Goal: Task Accomplishment & Management: Manage account settings

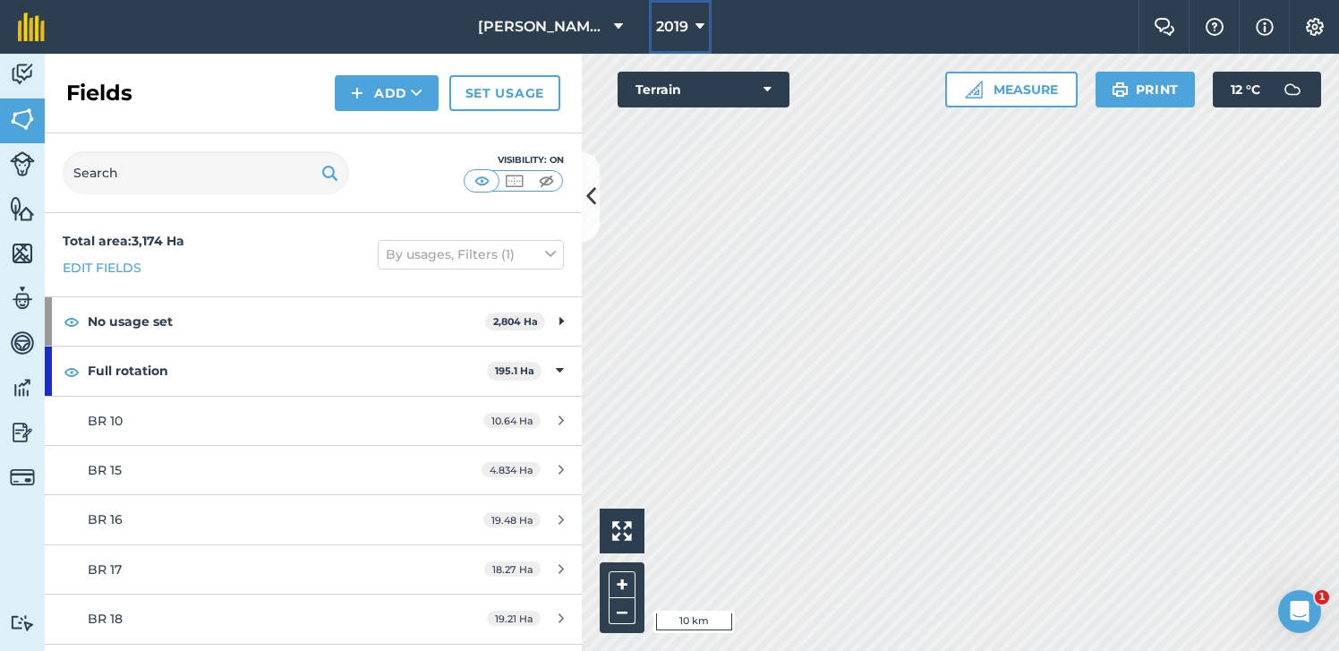
click at [697, 21] on icon at bounding box center [700, 26] width 9 height 21
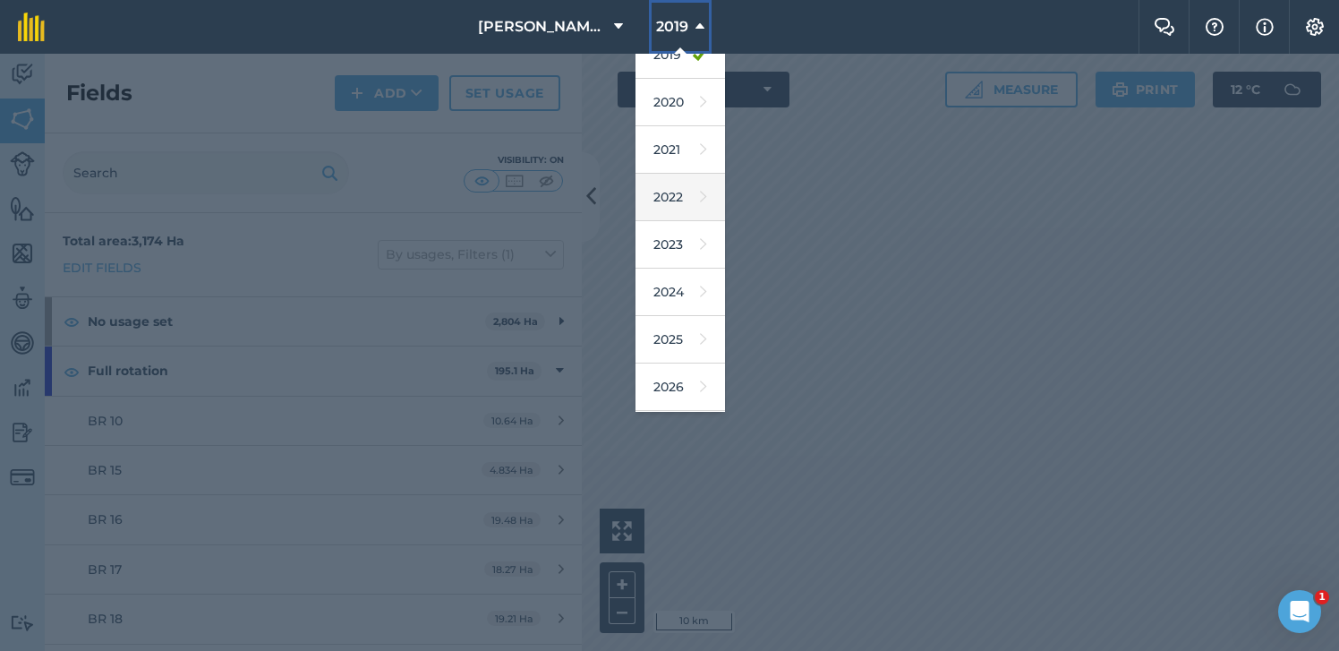
scroll to position [164, 0]
click at [688, 336] on link "2026" at bounding box center [681, 340] width 90 height 47
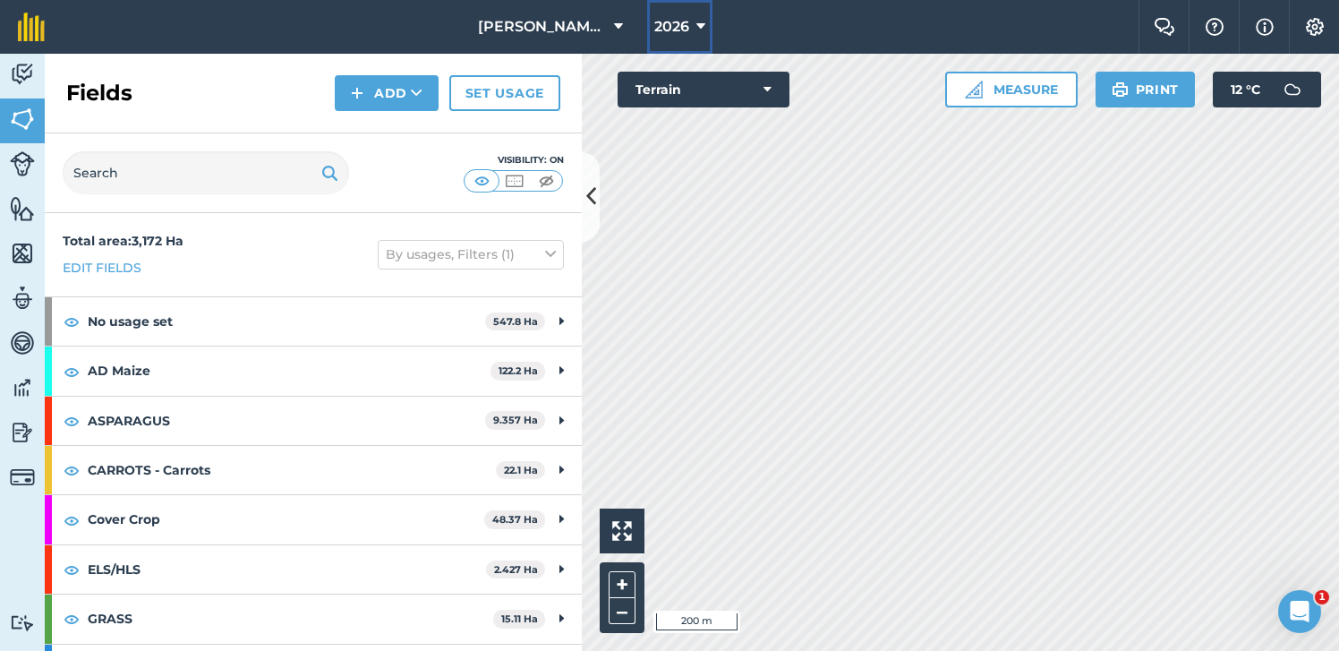
click at [691, 30] on button "2026" at bounding box center [679, 27] width 65 height 54
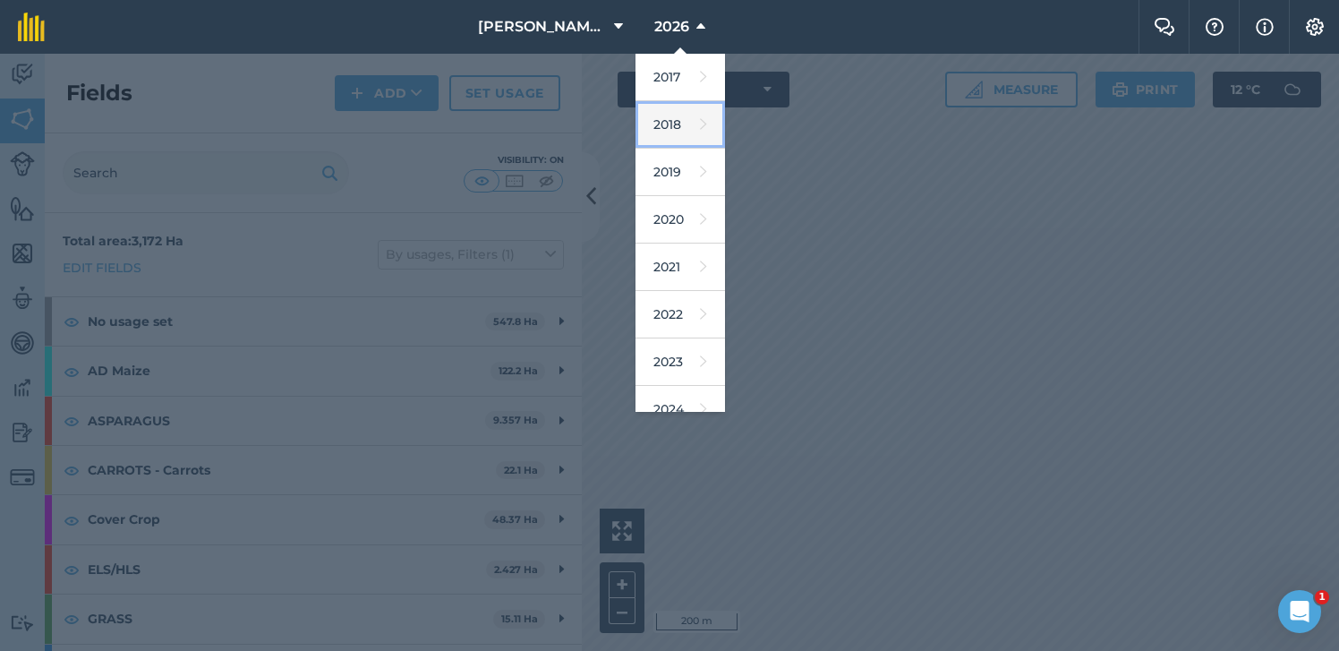
click at [695, 128] on link "2018" at bounding box center [681, 124] width 90 height 47
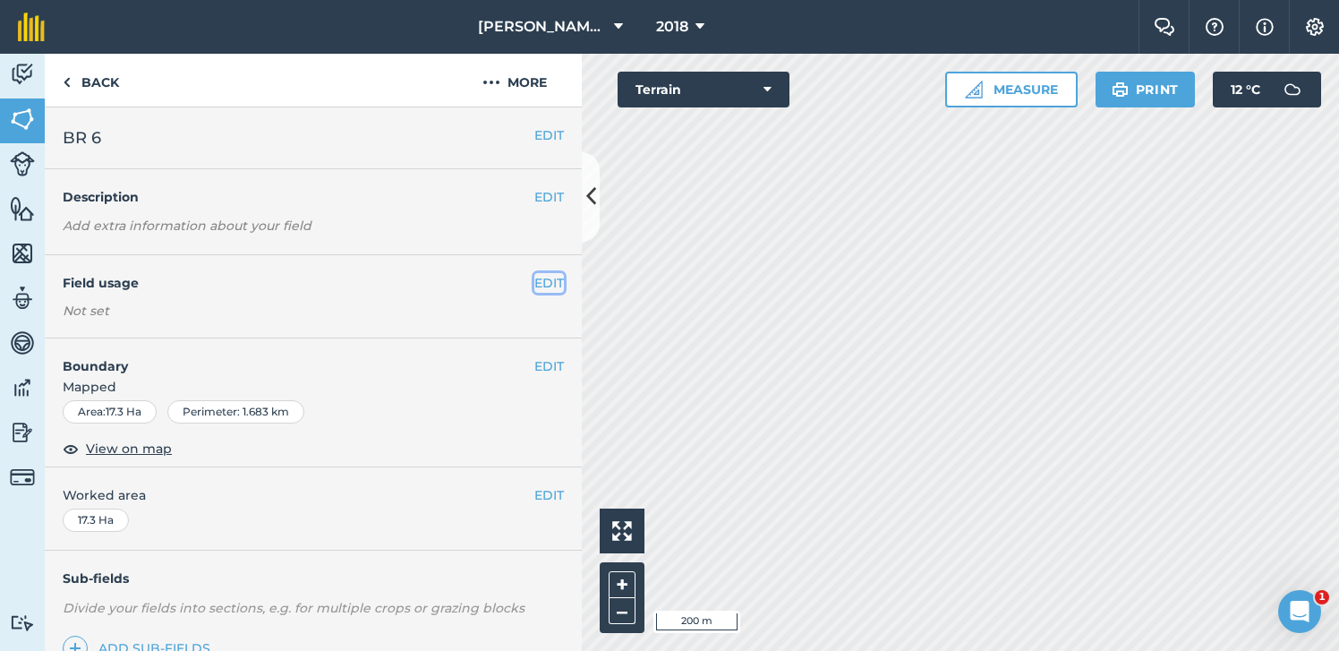
click at [555, 281] on button "EDIT" at bounding box center [549, 283] width 30 height 20
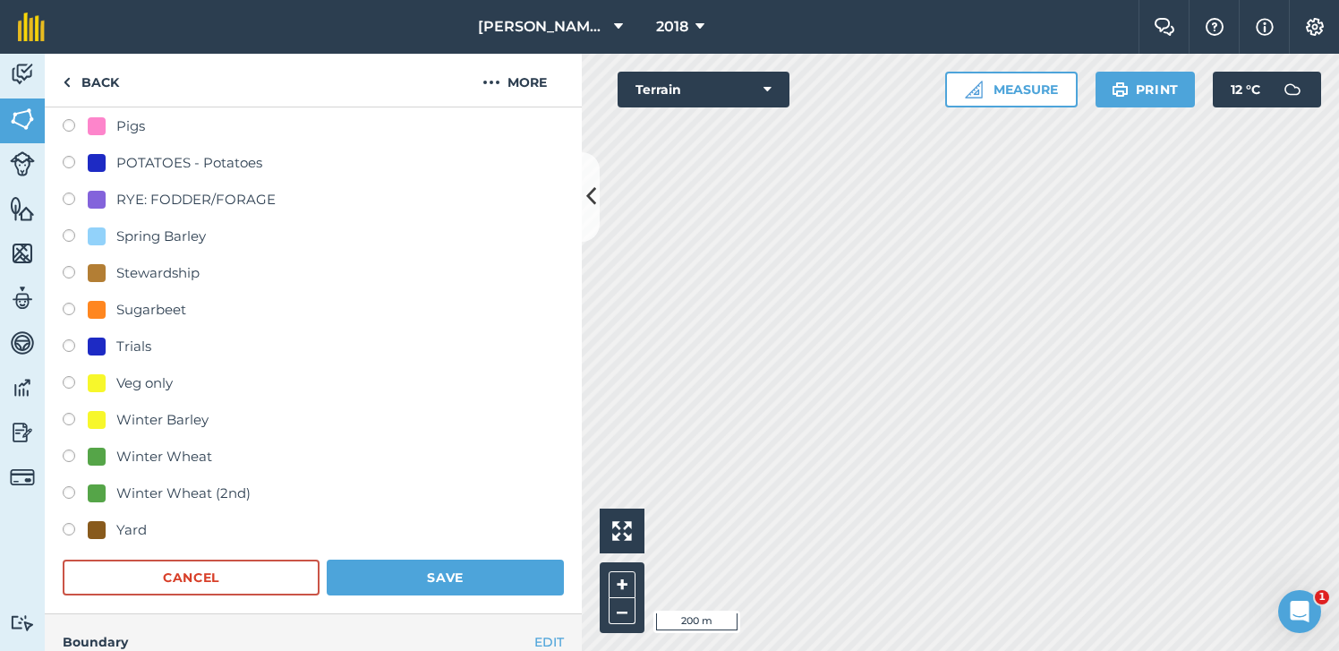
scroll to position [754, 0]
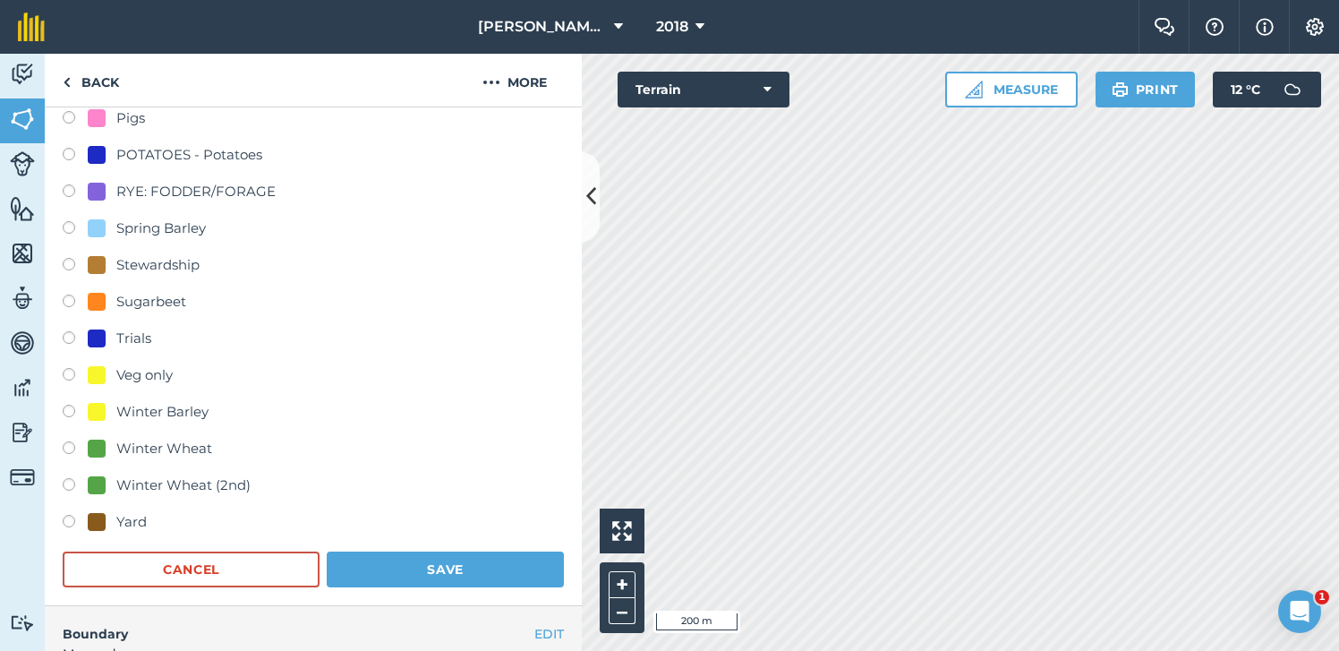
click at [72, 412] on label at bounding box center [75, 414] width 25 height 18
radio input "true"
radio input "false"
click at [415, 568] on button "Save" at bounding box center [445, 569] width 237 height 36
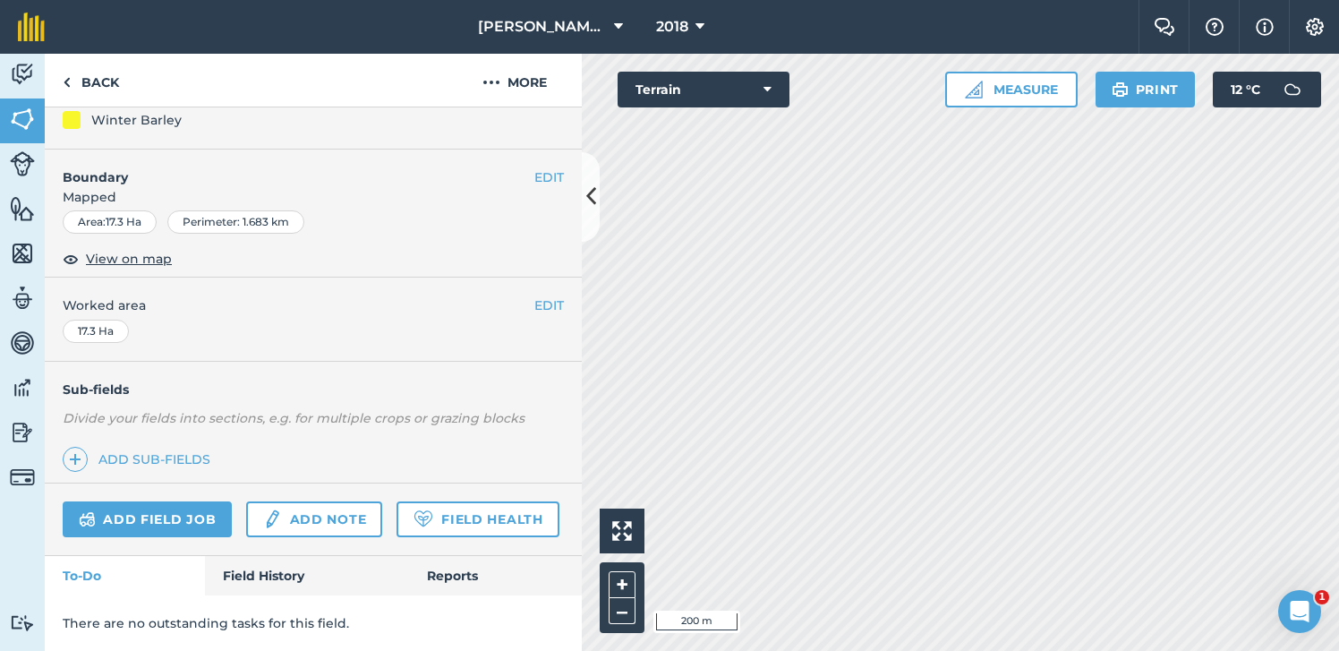
scroll to position [192, 0]
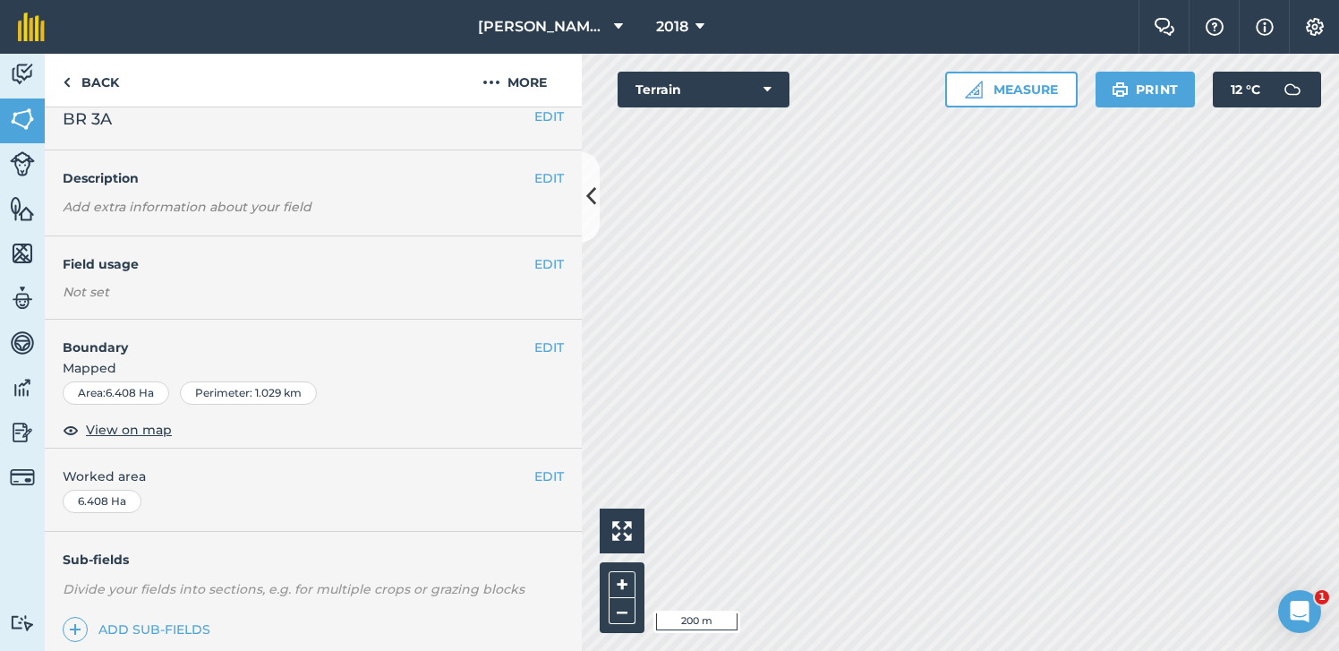
scroll to position [18, 0]
click at [351, 281] on div "EDIT Field usage Not set" at bounding box center [313, 278] width 537 height 83
click at [552, 272] on button "EDIT" at bounding box center [549, 265] width 30 height 20
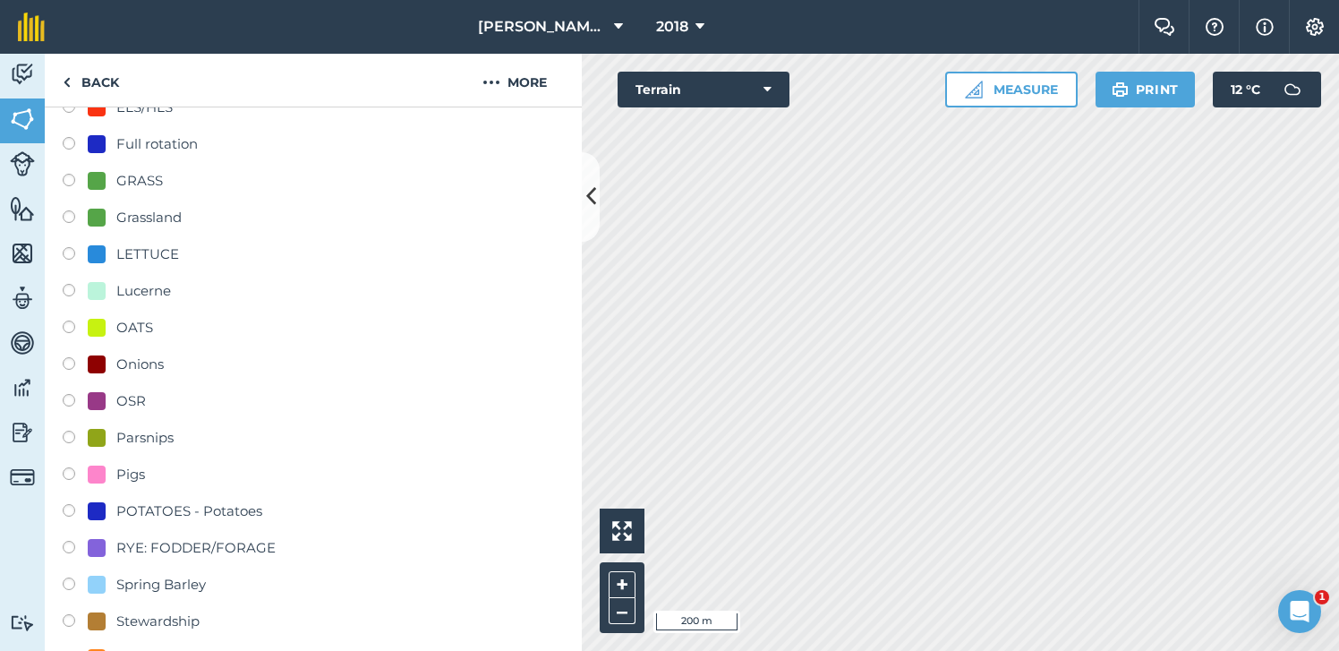
scroll to position [406, 0]
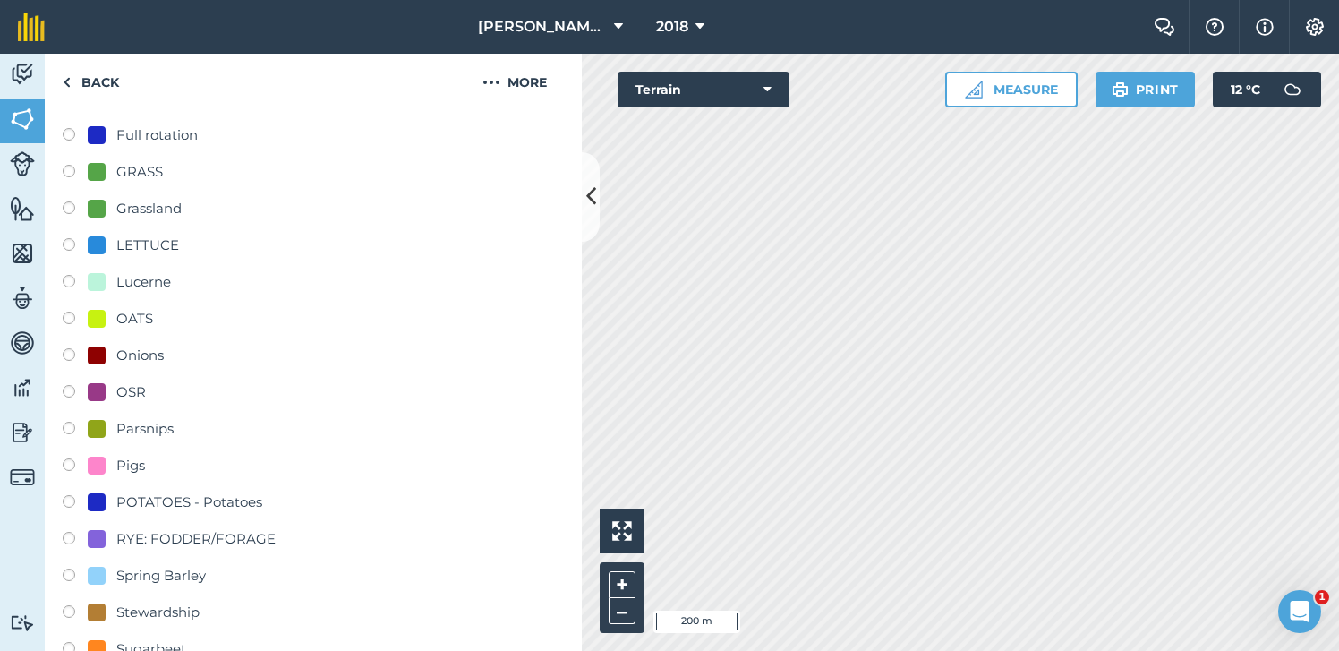
click at [67, 500] on label at bounding box center [75, 504] width 25 height 18
radio input "true"
radio input "false"
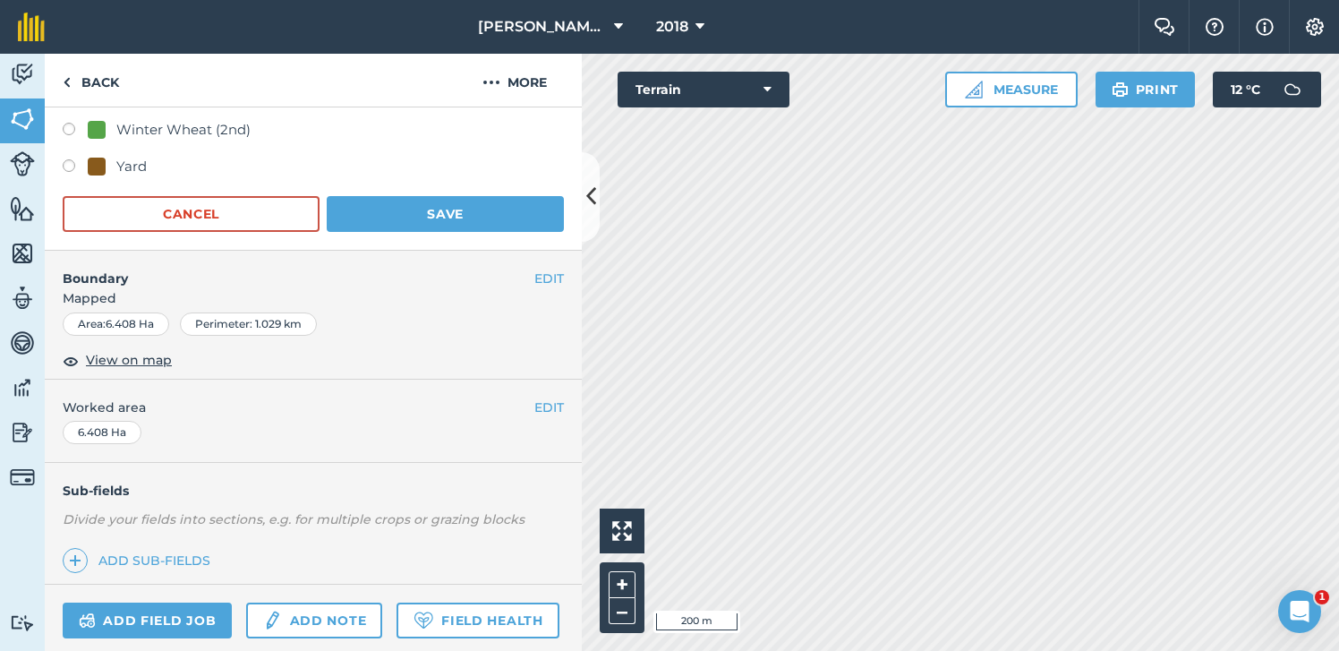
scroll to position [1210, 0]
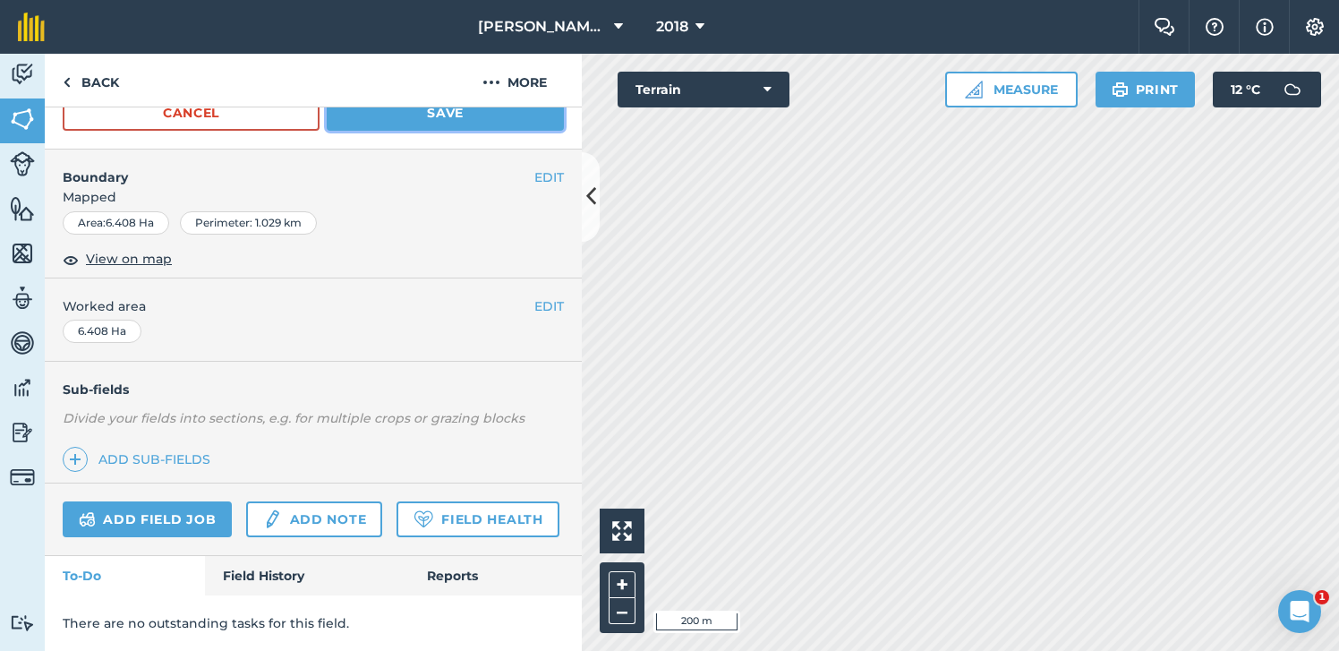
click at [429, 116] on button "Save" at bounding box center [445, 113] width 237 height 36
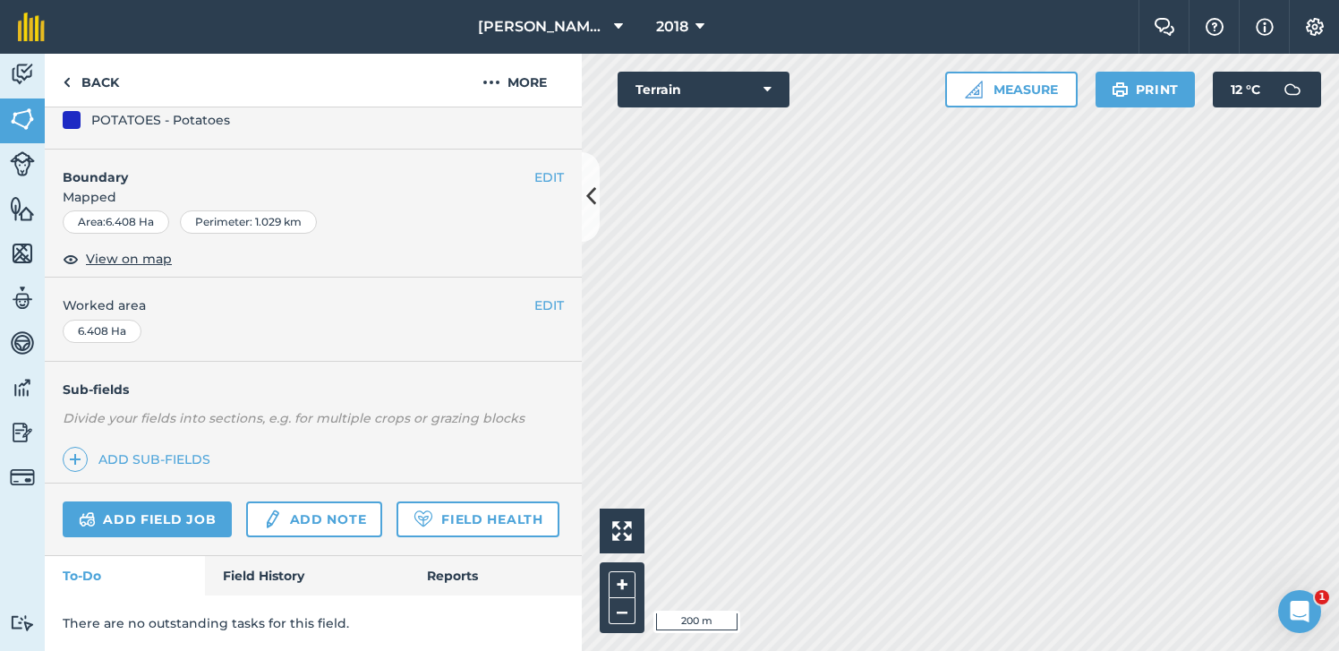
scroll to position [192, 0]
click at [519, 84] on button "More" at bounding box center [515, 80] width 134 height 53
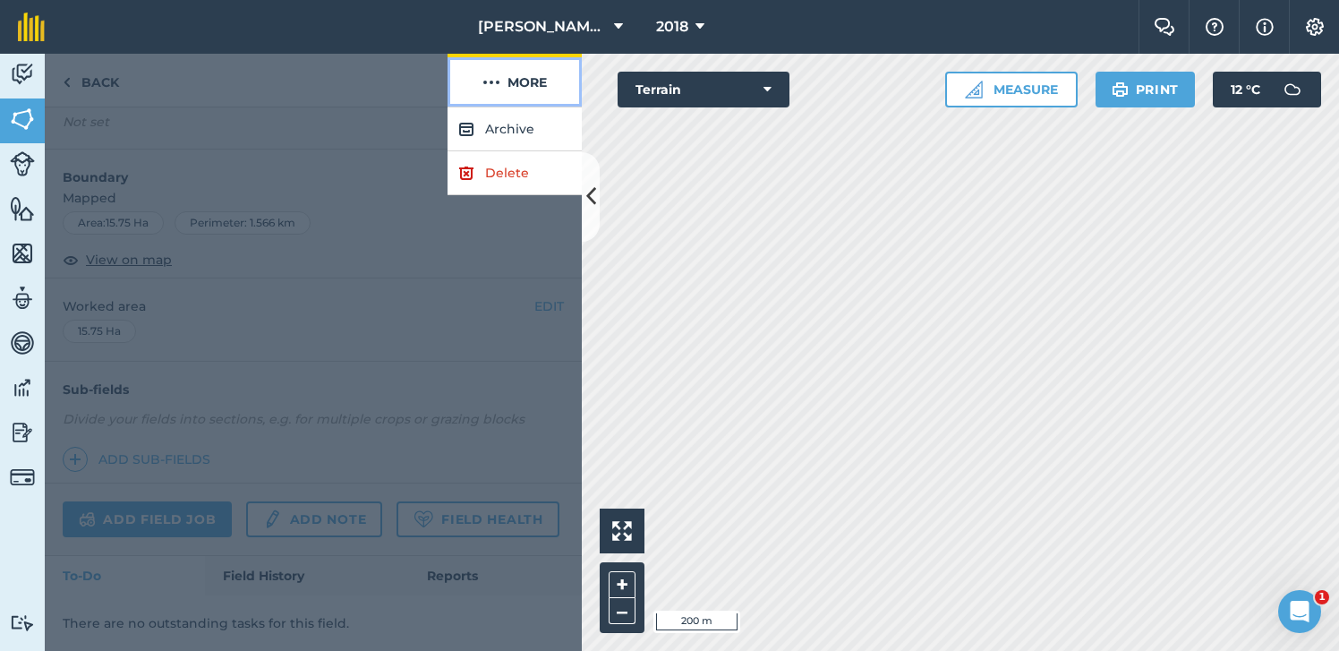
click at [519, 84] on button "More" at bounding box center [515, 80] width 134 height 53
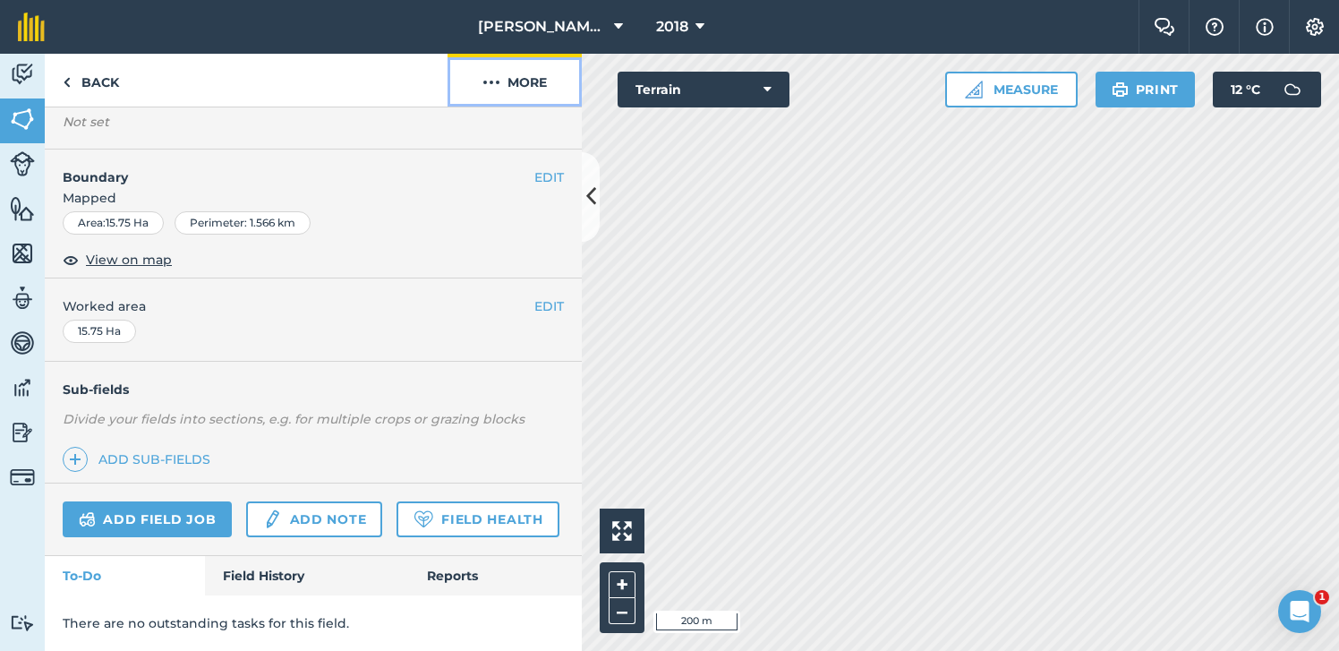
scroll to position [0, 0]
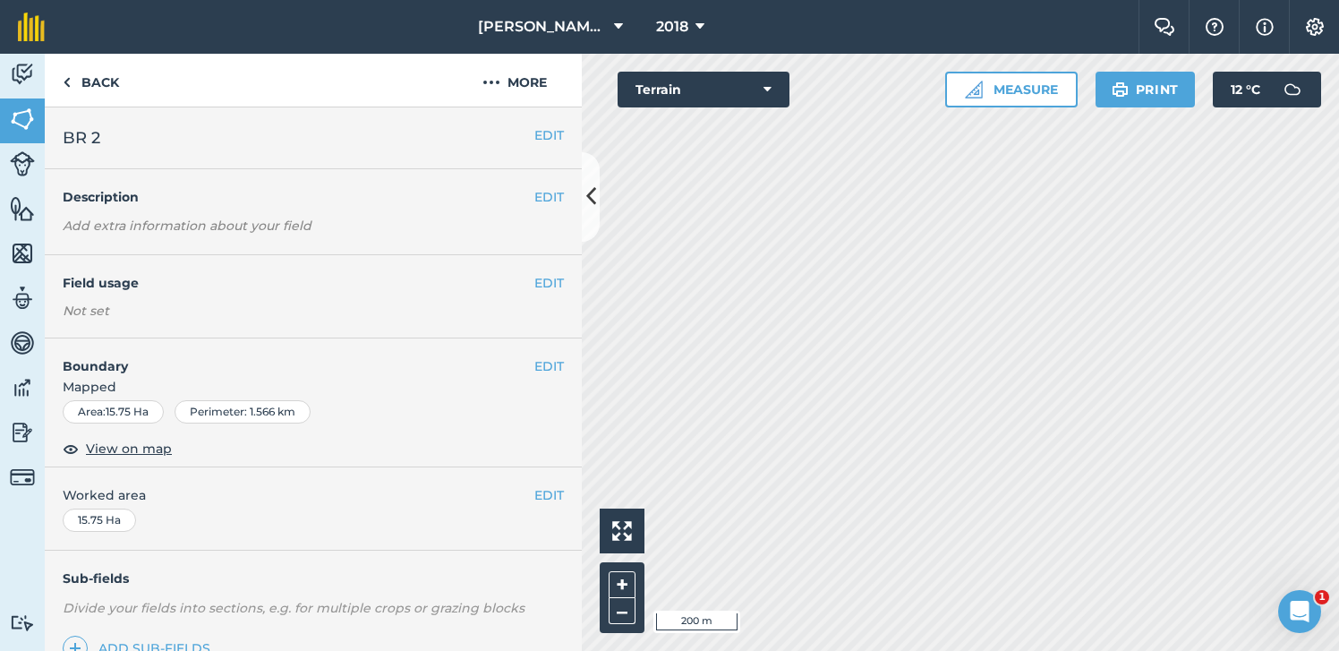
click at [499, 295] on div "EDIT Field usage Not set" at bounding box center [313, 296] width 537 height 83
click at [561, 278] on button "EDIT" at bounding box center [549, 283] width 30 height 20
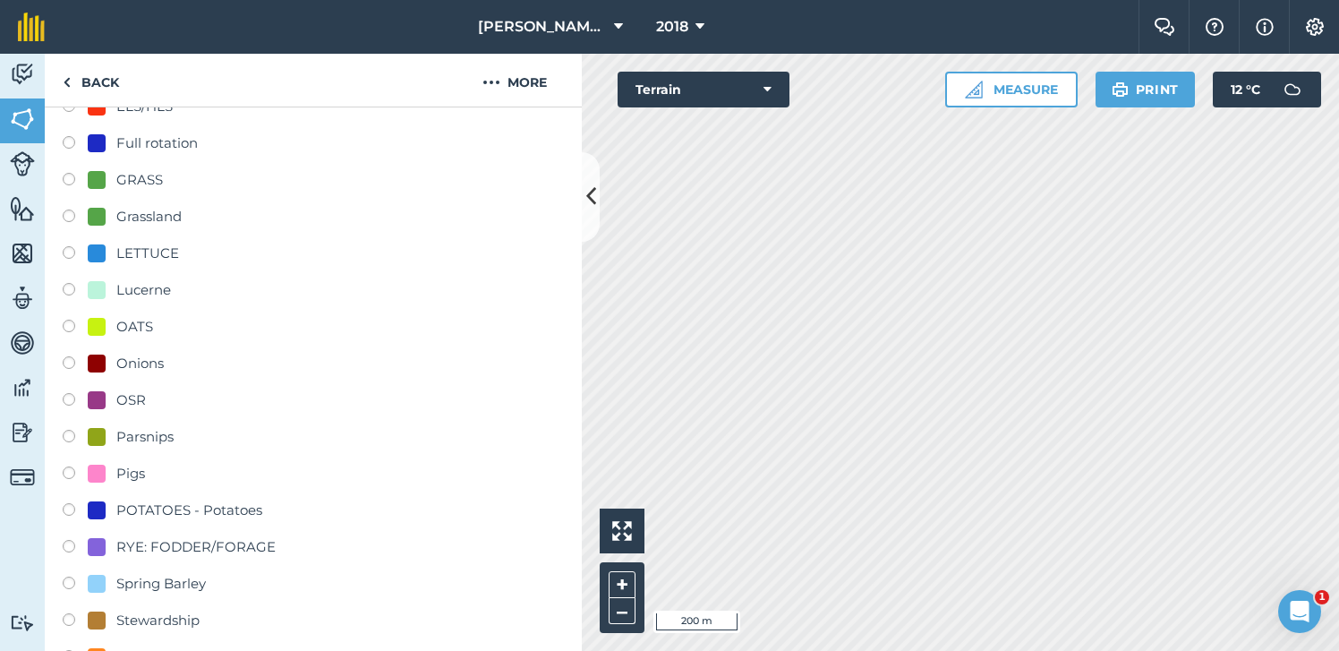
scroll to position [408, 0]
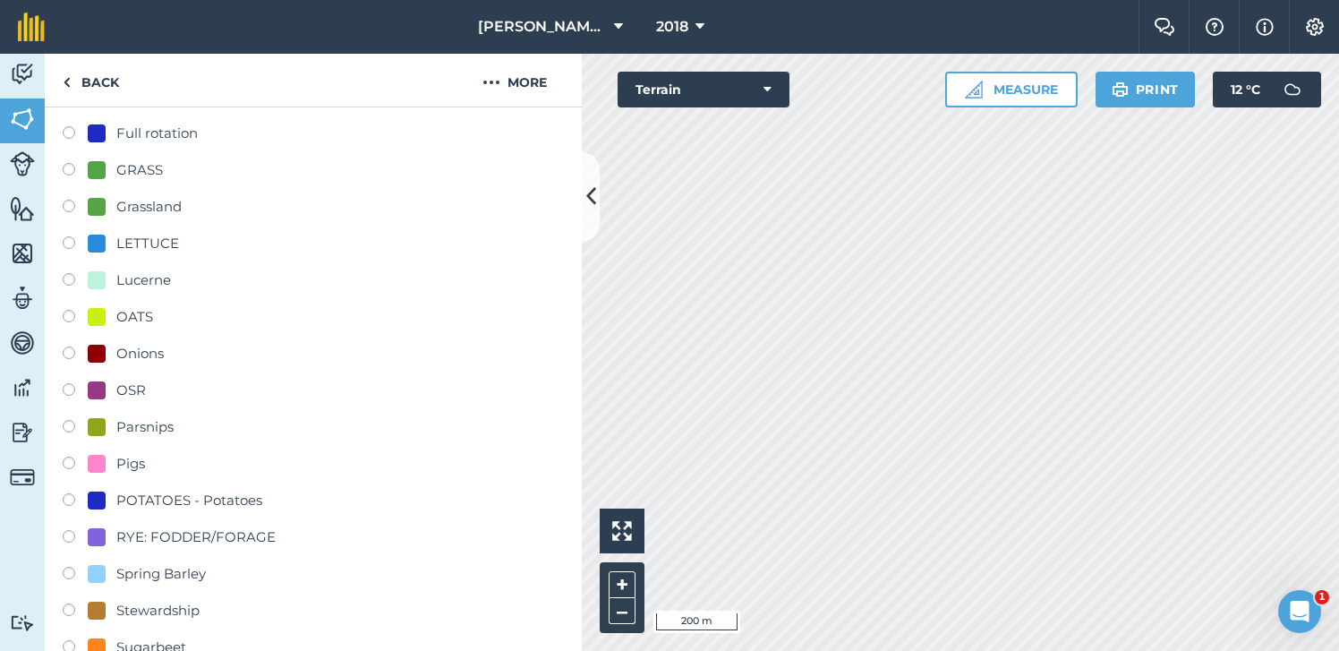
click at [69, 500] on label at bounding box center [75, 502] width 25 height 18
radio input "true"
radio input "false"
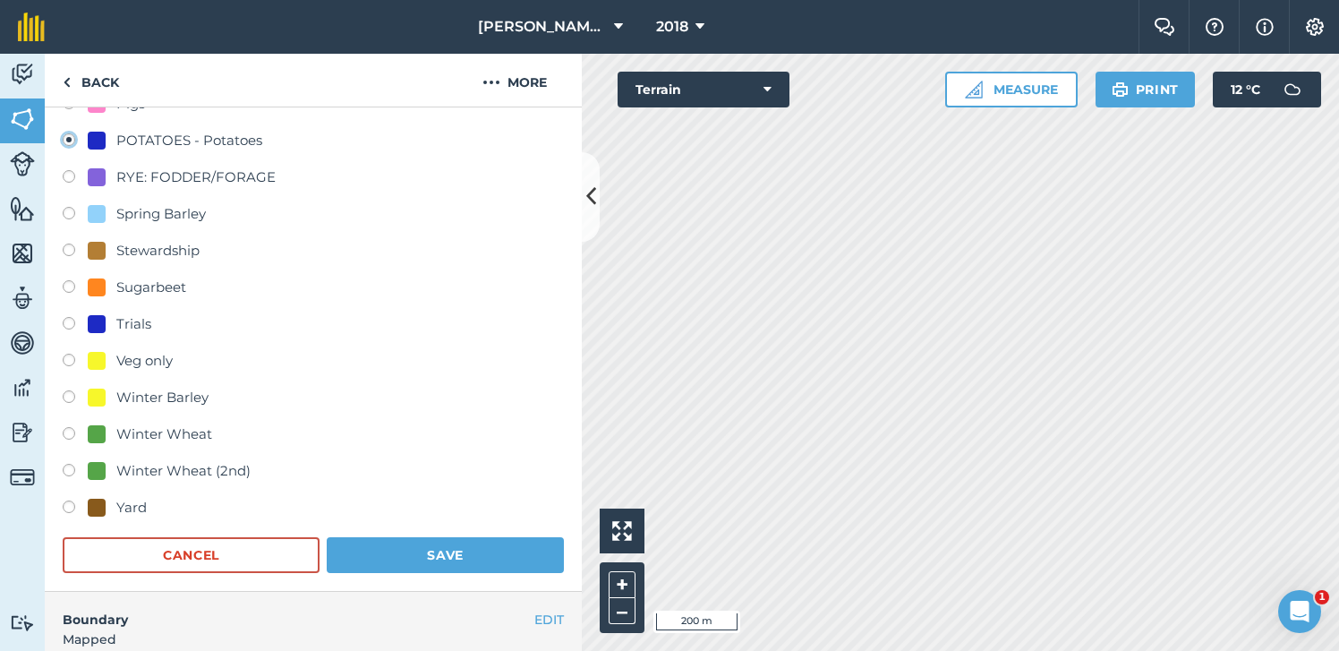
scroll to position [808, 0]
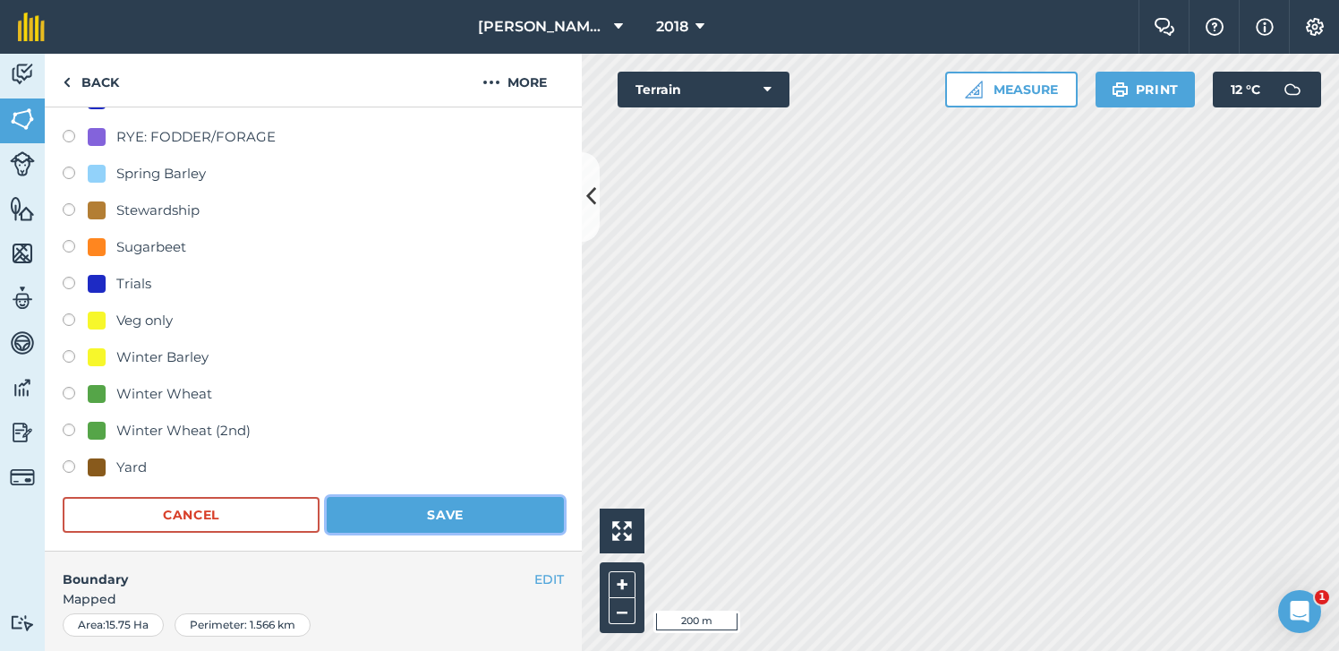
click at [444, 517] on button "Save" at bounding box center [445, 515] width 237 height 36
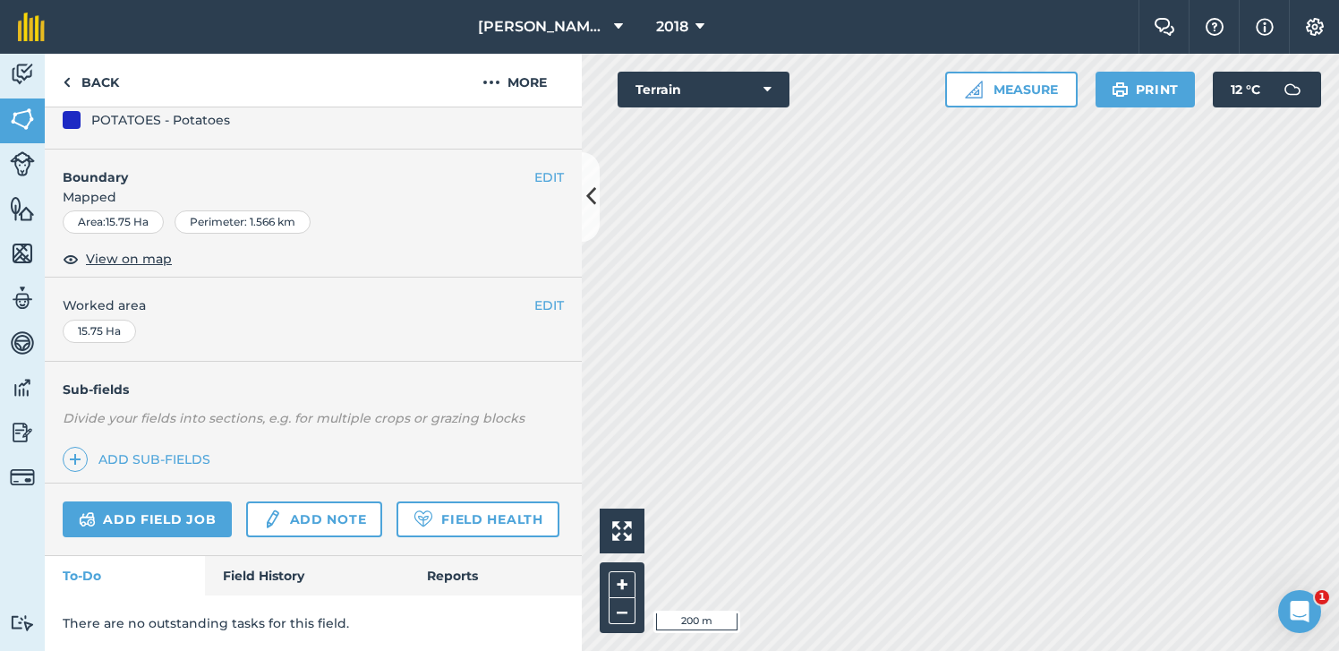
scroll to position [192, 0]
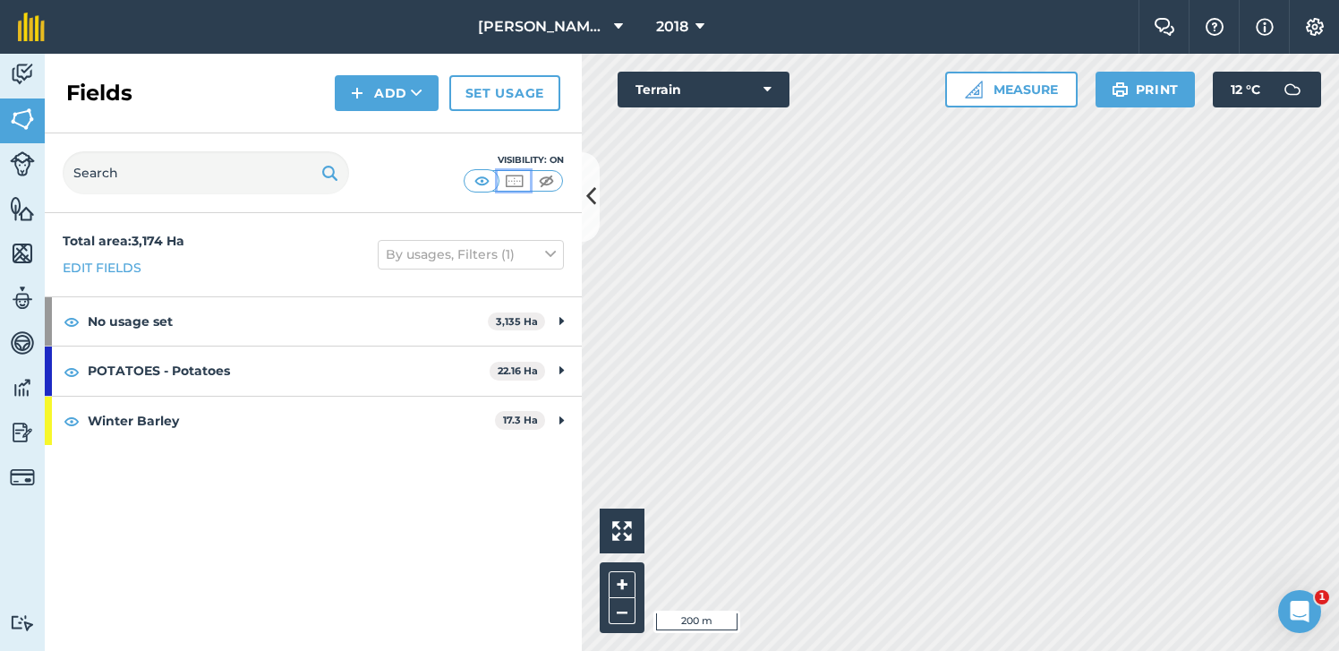
click at [518, 184] on img at bounding box center [514, 181] width 22 height 18
click at [594, 184] on icon at bounding box center [591, 196] width 10 height 31
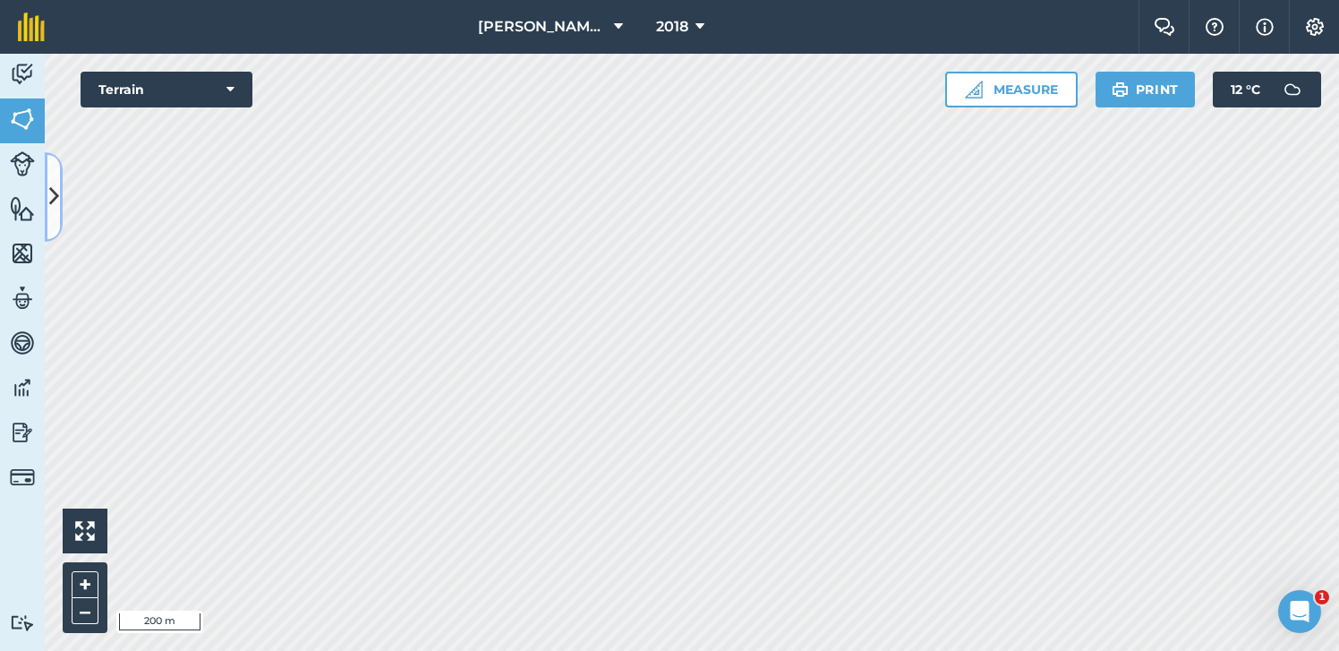
click at [54, 192] on icon at bounding box center [54, 196] width 10 height 31
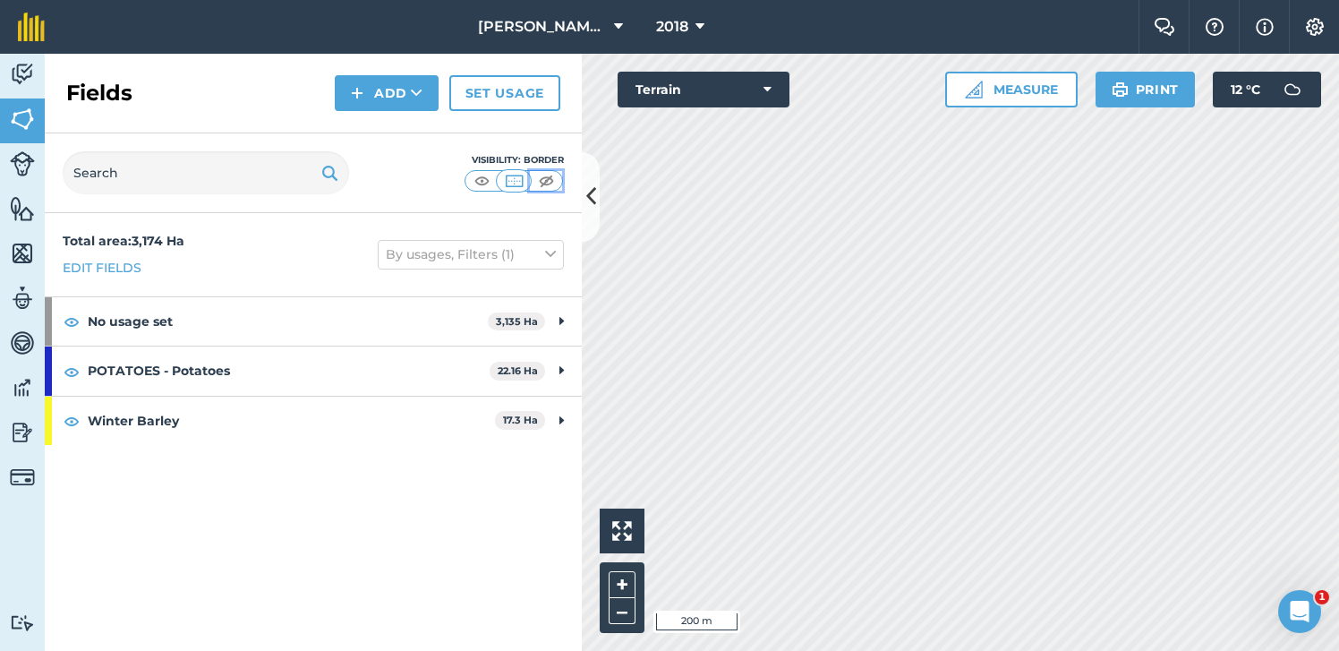
click at [549, 171] on button at bounding box center [546, 181] width 32 height 20
click at [543, 172] on img at bounding box center [546, 181] width 22 height 18
click at [486, 180] on img at bounding box center [482, 181] width 22 height 18
click at [594, 191] on icon at bounding box center [591, 196] width 10 height 31
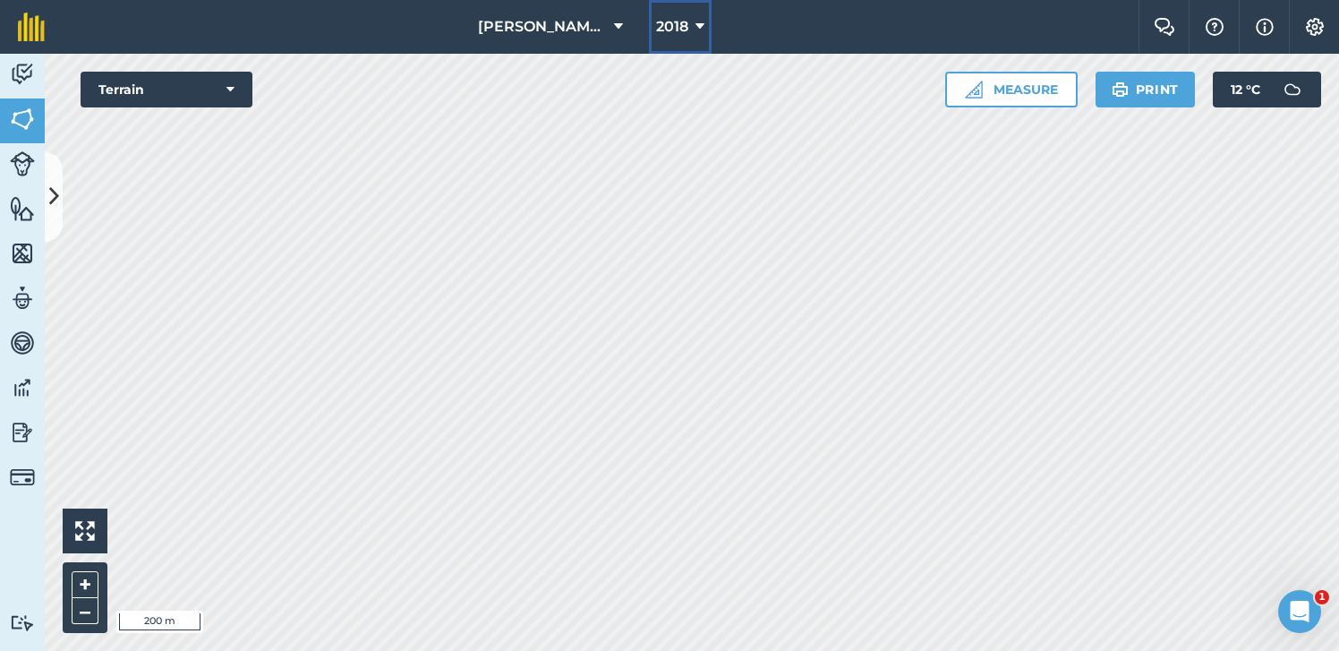
click at [679, 35] on span "2018" at bounding box center [672, 26] width 32 height 21
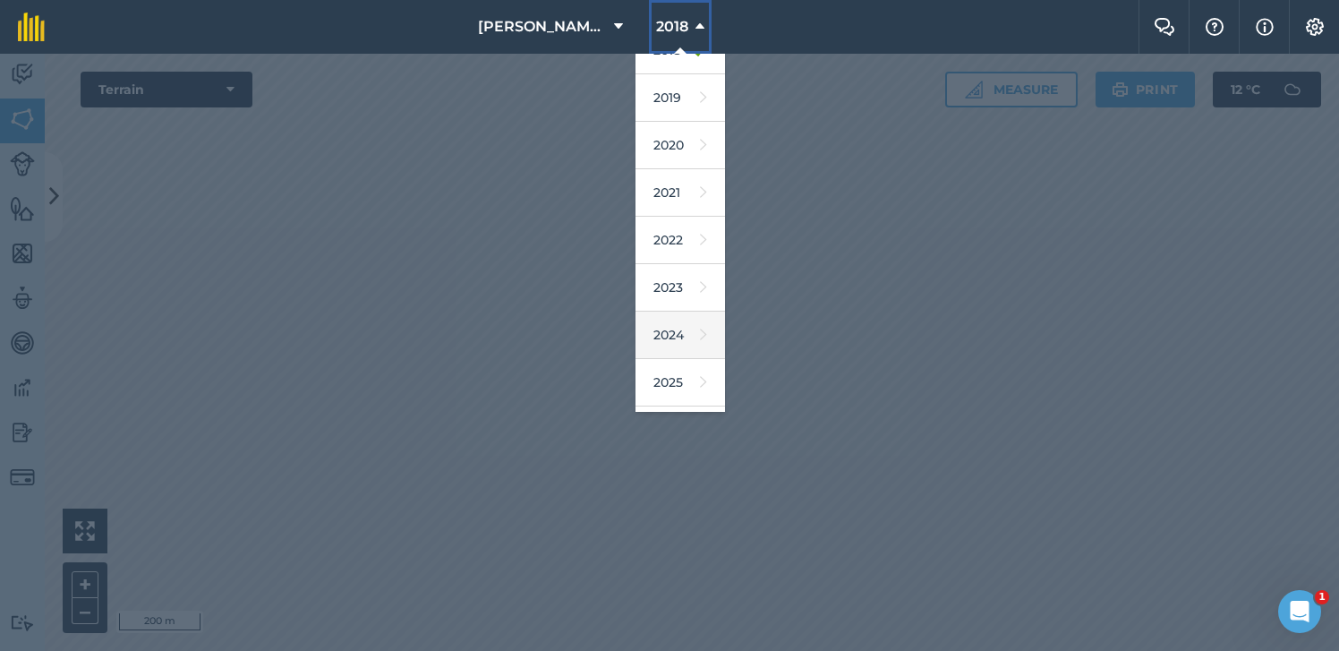
scroll to position [164, 0]
click at [687, 297] on link "2025" at bounding box center [681, 292] width 90 height 47
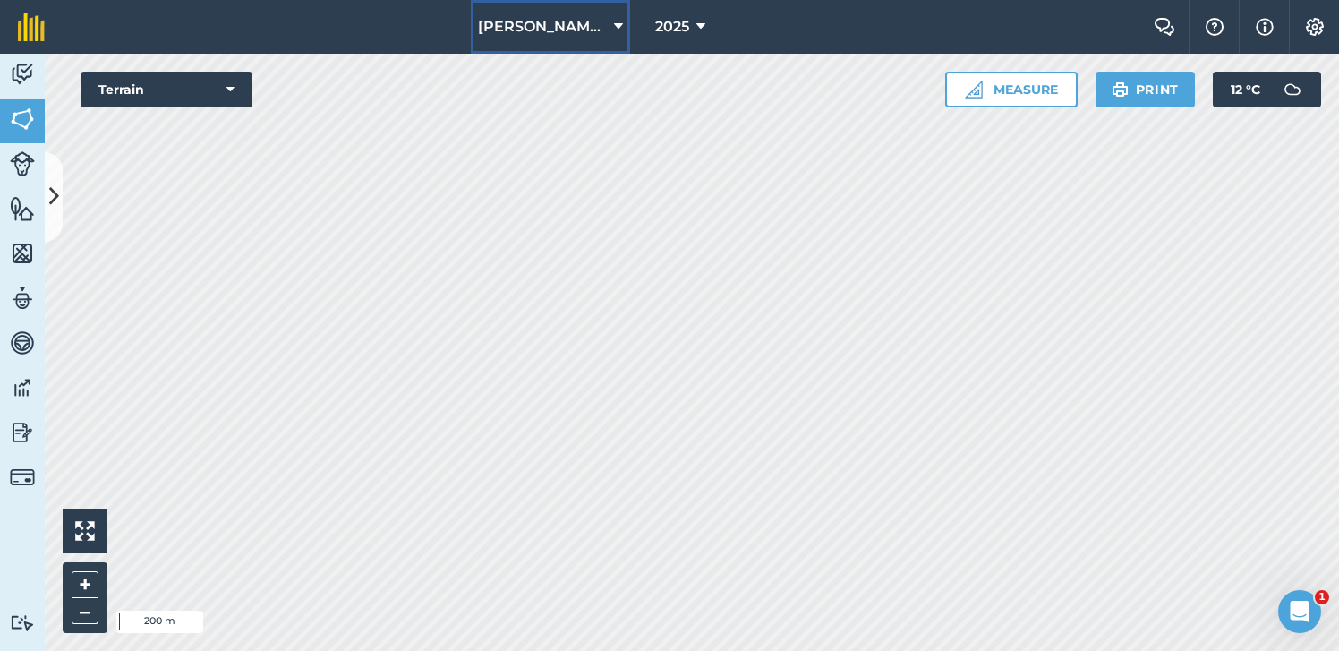
click at [572, 23] on span "[PERSON_NAME] Ltd." at bounding box center [542, 26] width 129 height 21
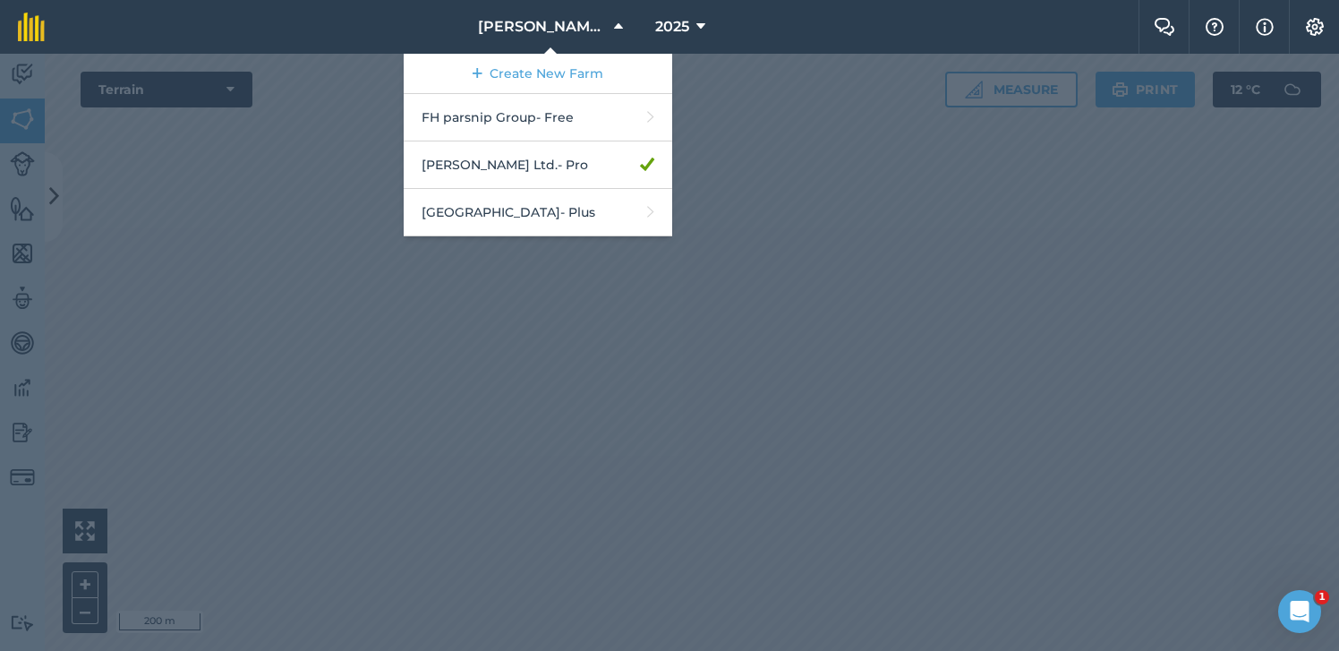
click at [776, 233] on div at bounding box center [669, 352] width 1339 height 597
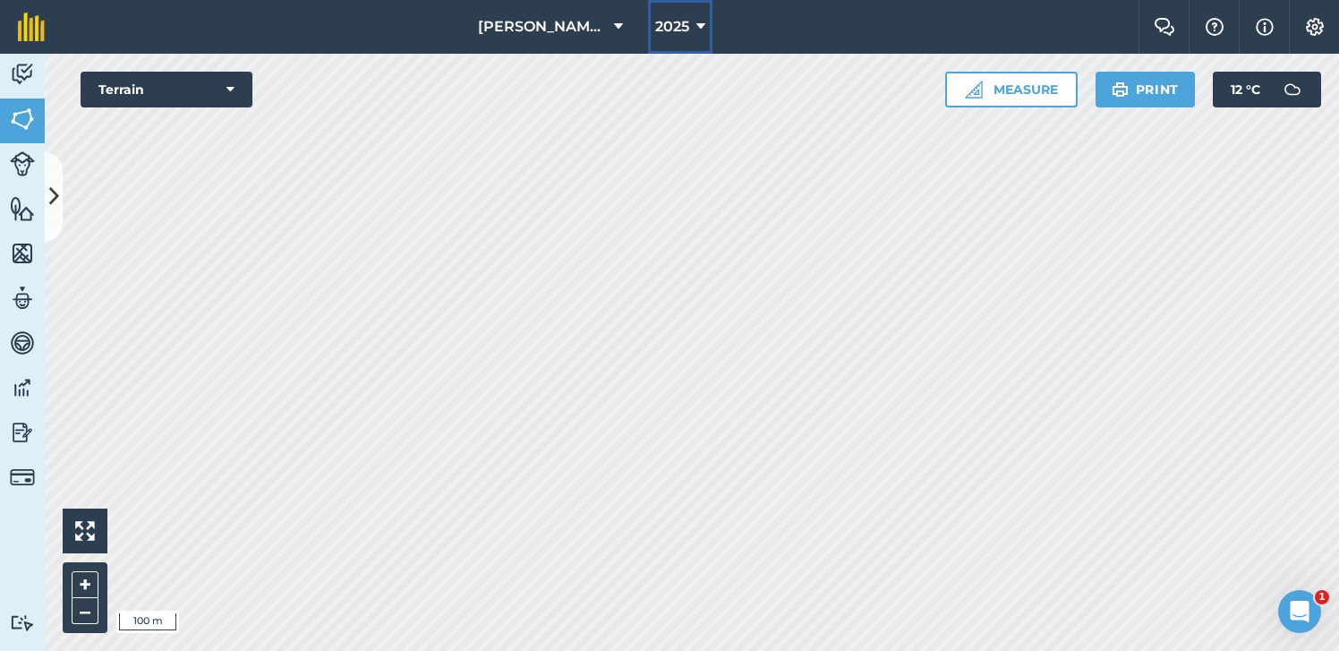
click at [677, 34] on span "2025" at bounding box center [672, 26] width 34 height 21
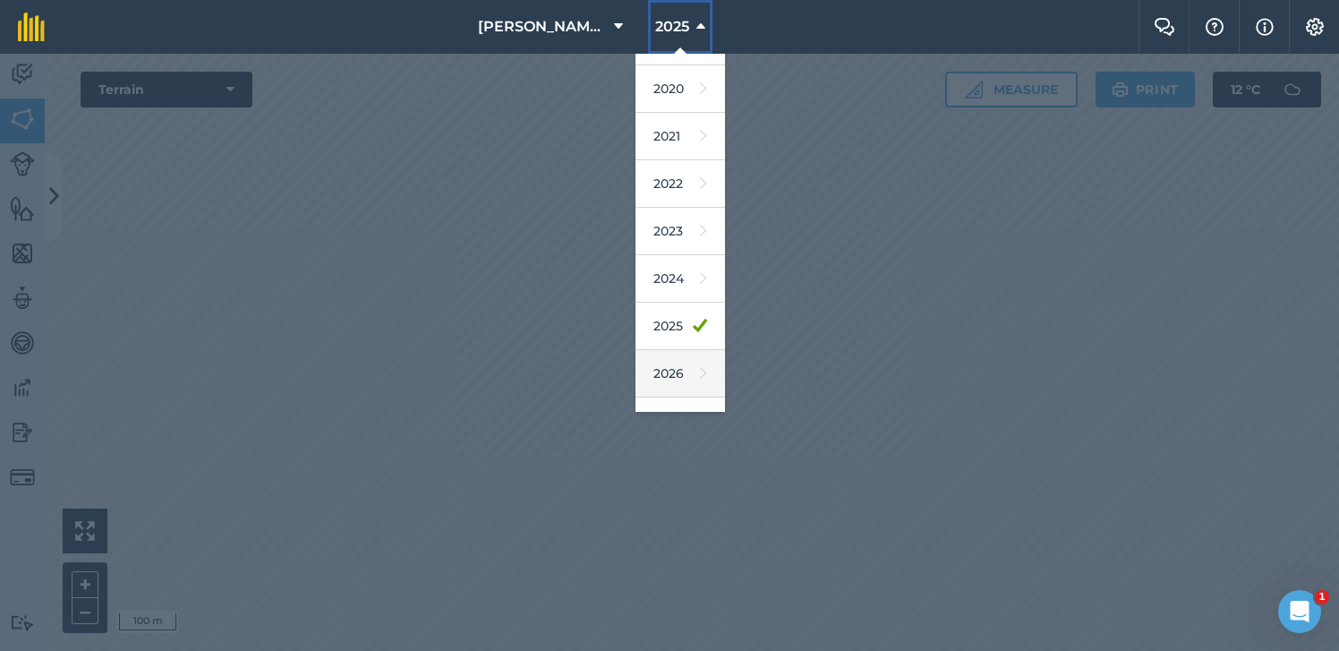
scroll to position [137, 0]
click at [683, 366] on link "2026" at bounding box center [681, 367] width 90 height 47
